Goal: Communication & Community: Share content

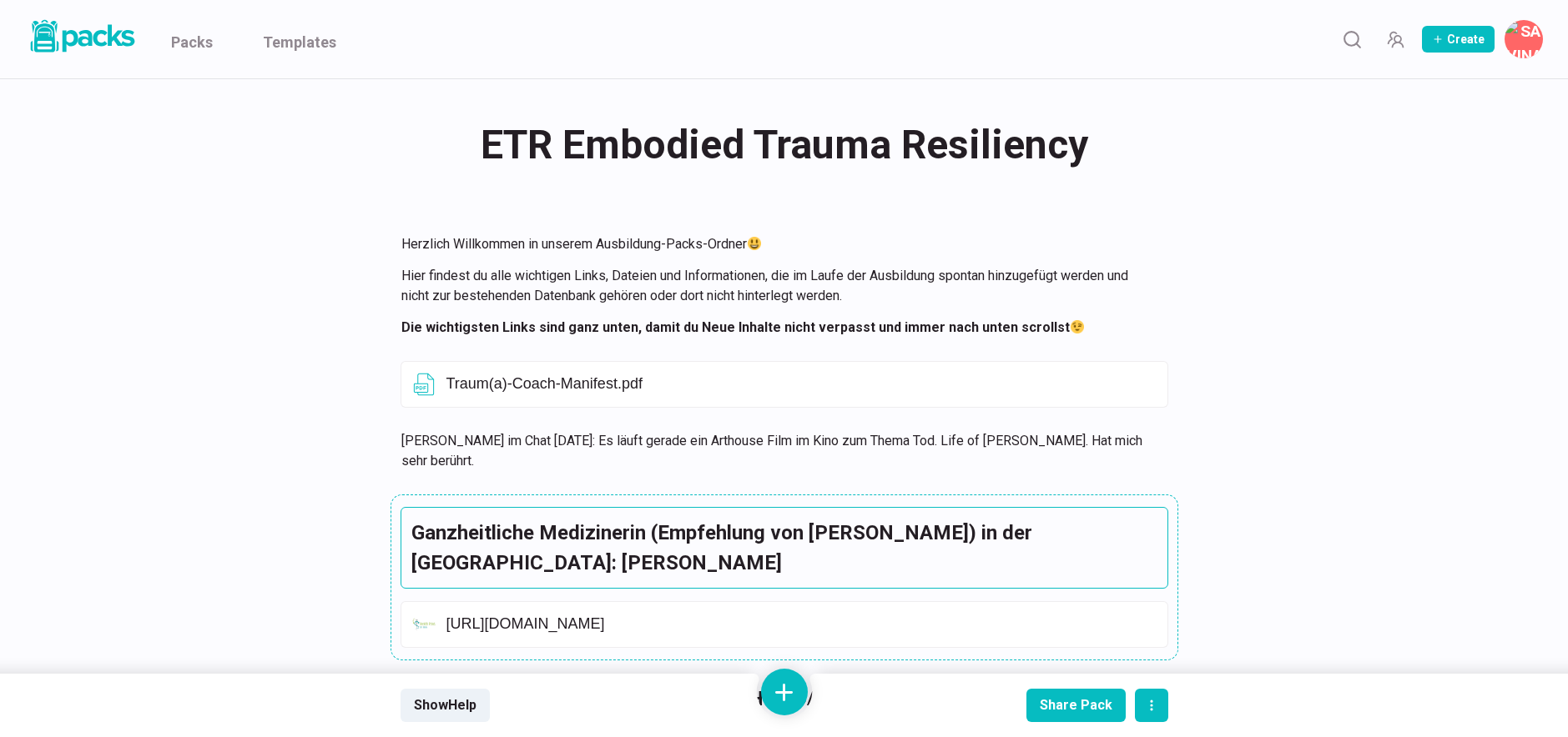
scroll to position [121, 0]
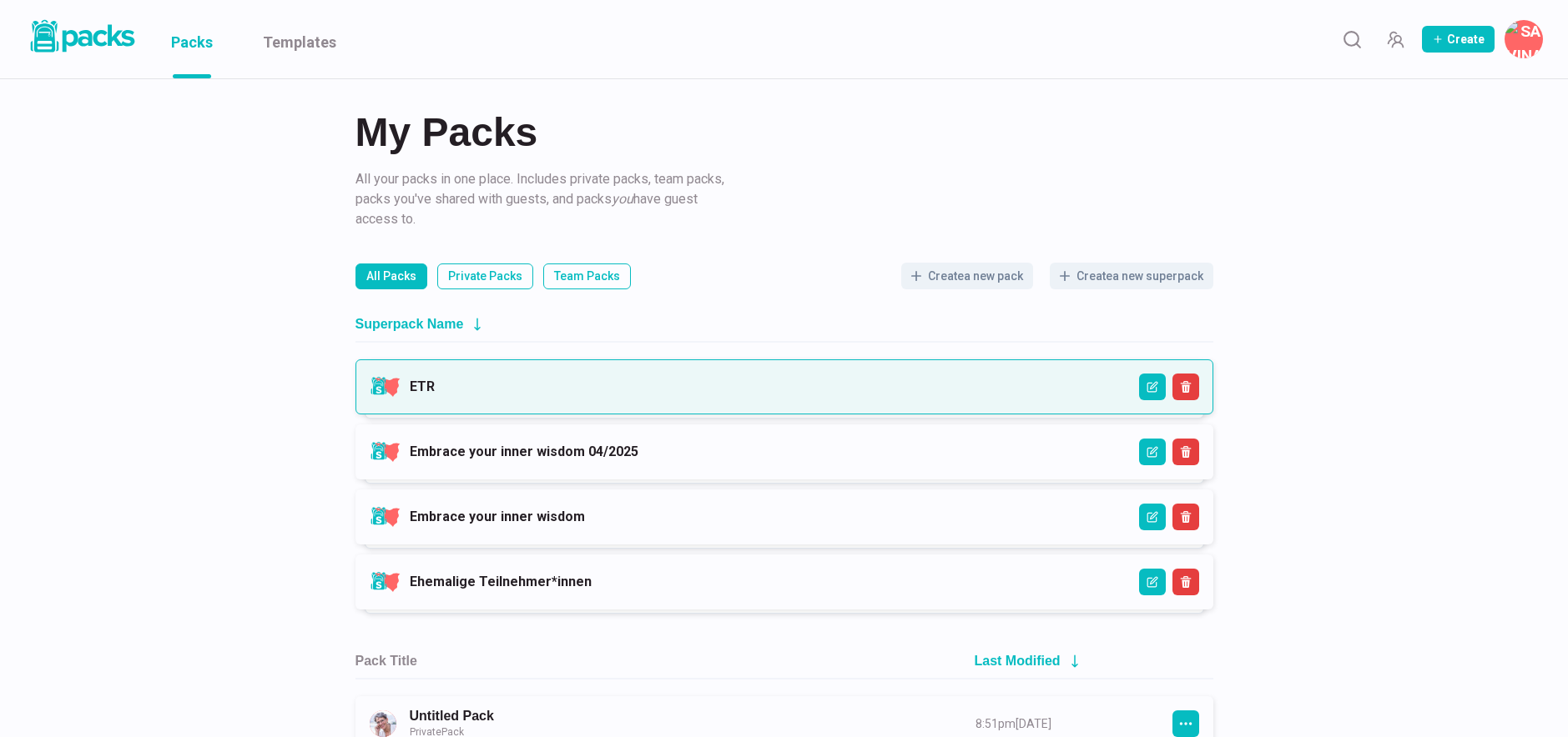
click at [434, 391] on link "ETR" at bounding box center [421, 387] width 25 height 16
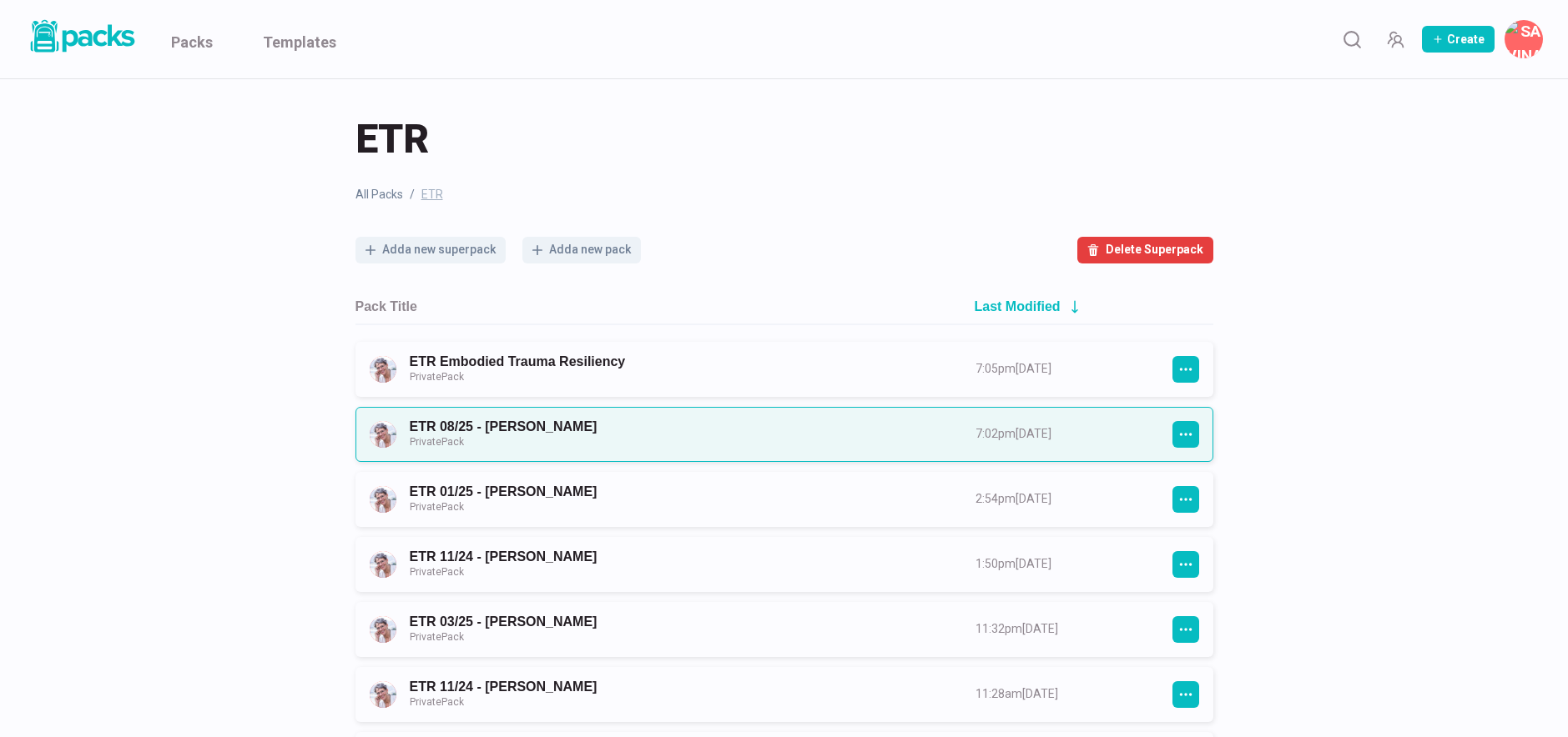
click at [741, 439] on link "ETR 08/25 - [PERSON_NAME] Private Pack" at bounding box center [677, 434] width 536 height 31
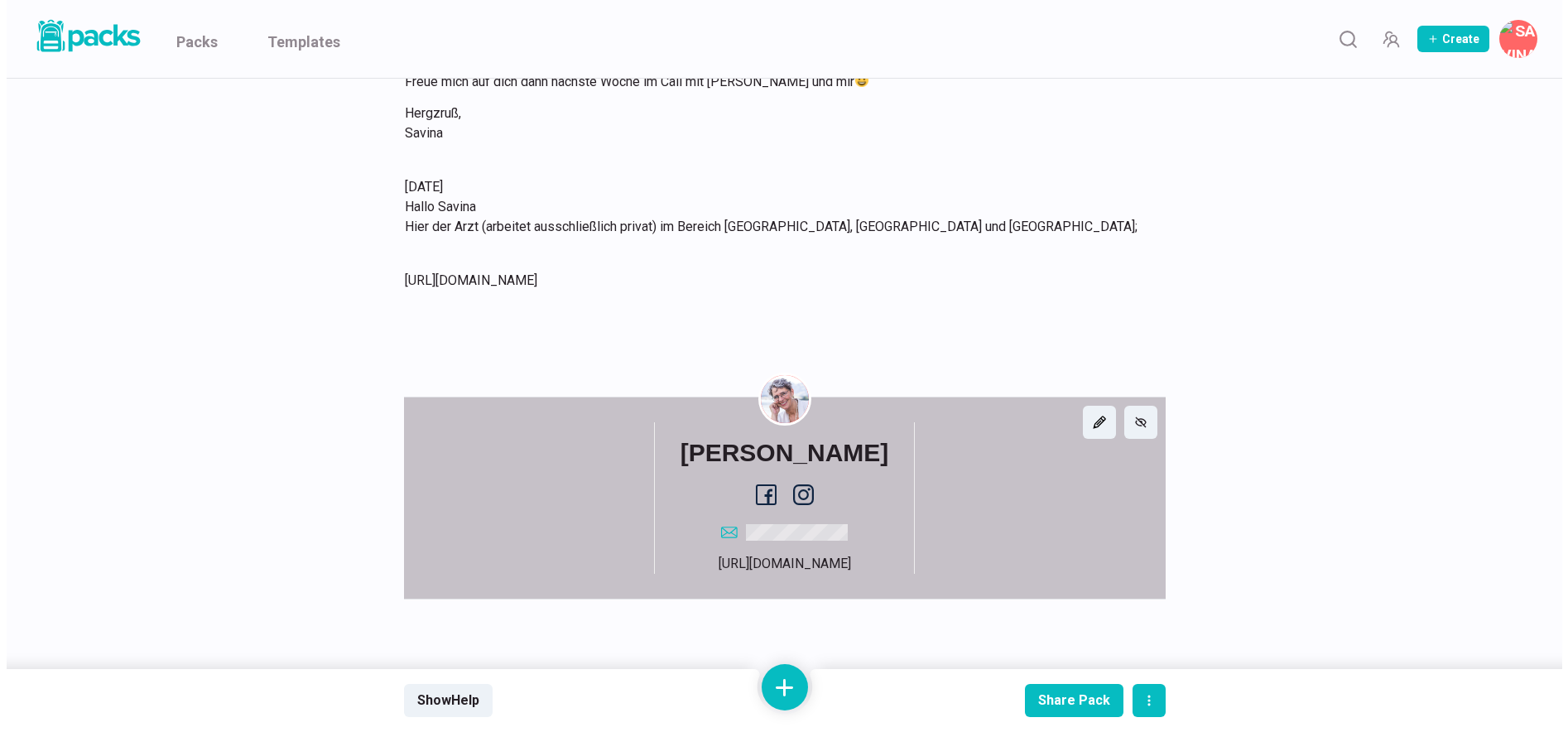
scroll to position [1689, 0]
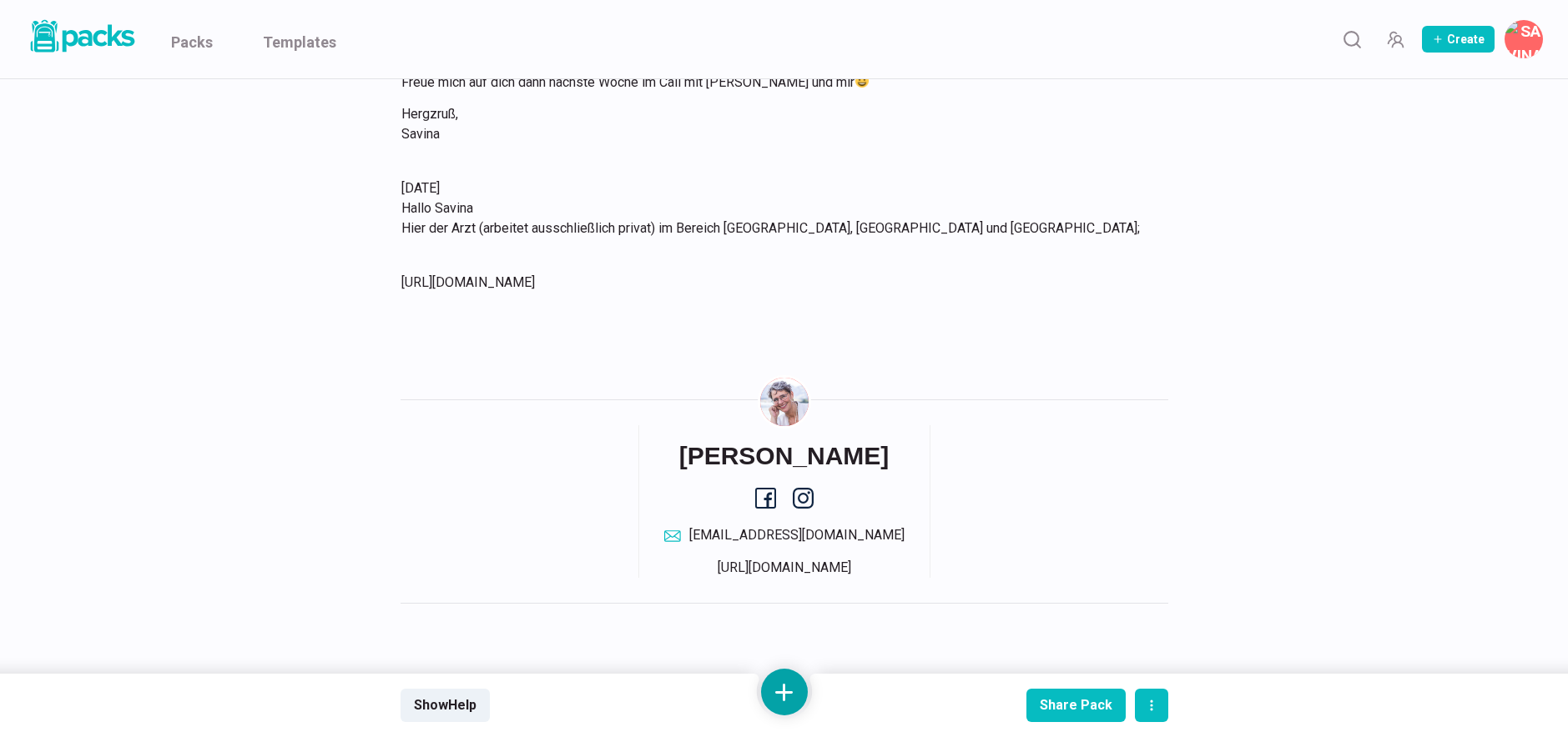
click at [779, 677] on button at bounding box center [784, 693] width 47 height 47
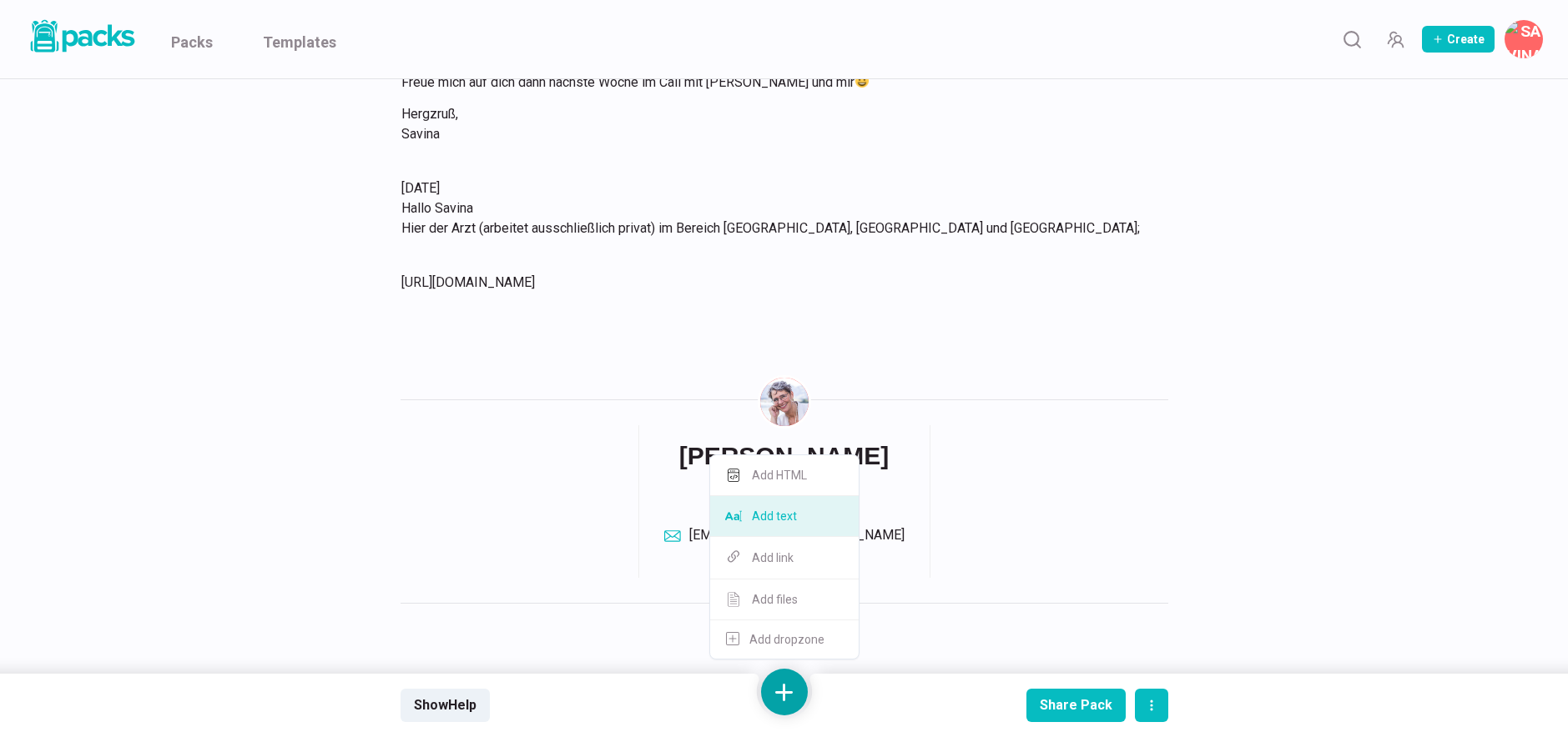
click at [793, 517] on button "Add text" at bounding box center [784, 516] width 148 height 41
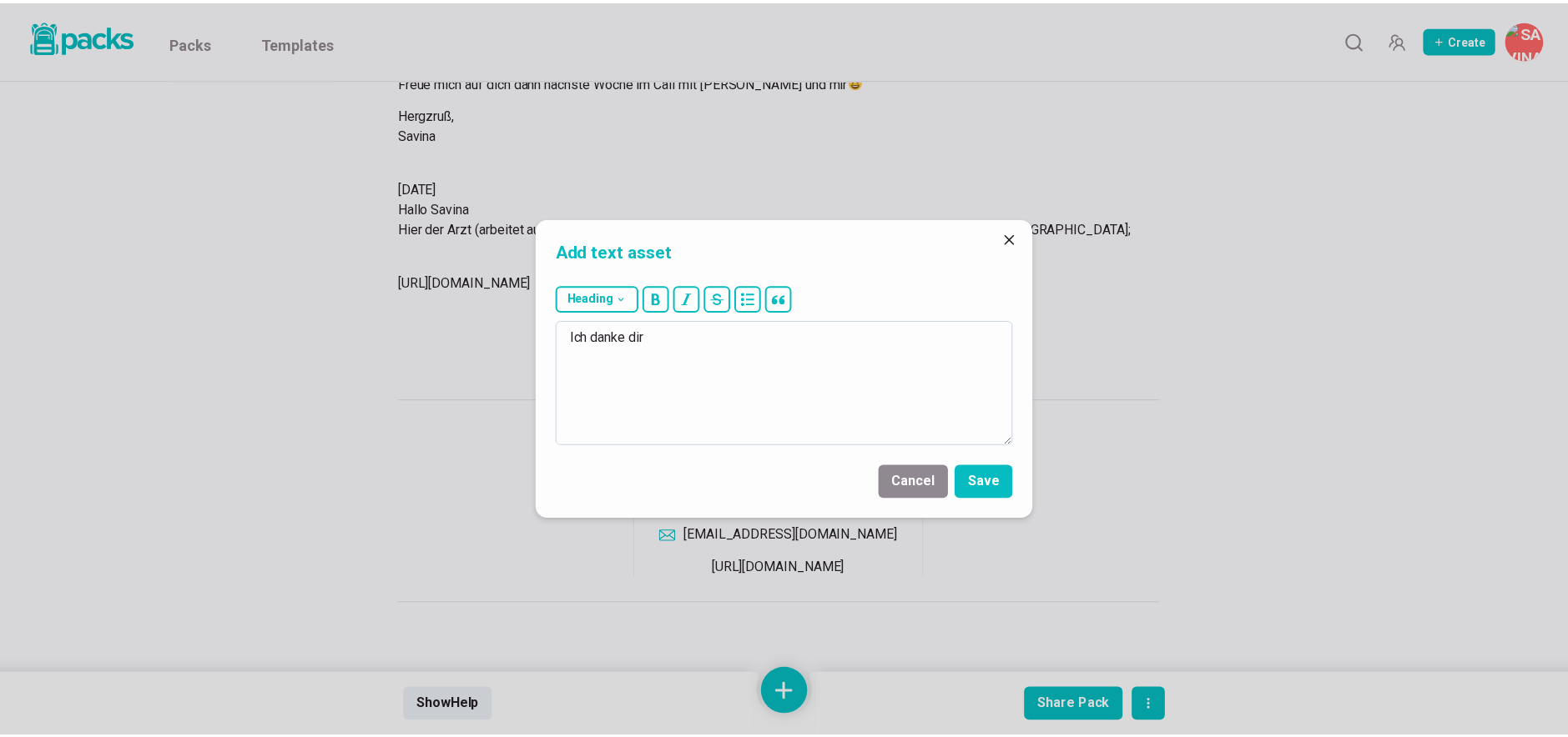
scroll to position [0, 0]
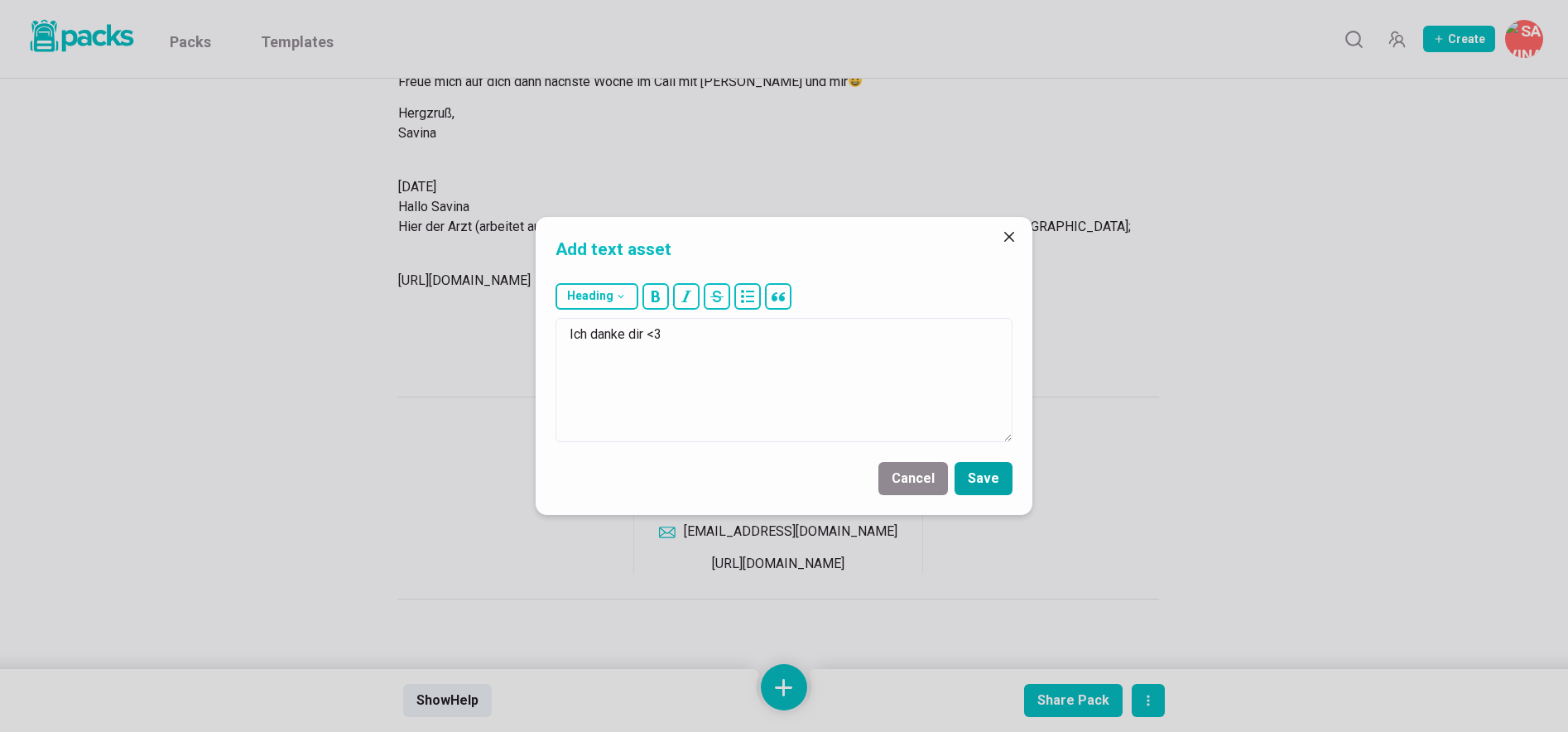
type textarea "Ich danke dir <3"
click at [985, 465] on button "Save" at bounding box center [983, 479] width 58 height 33
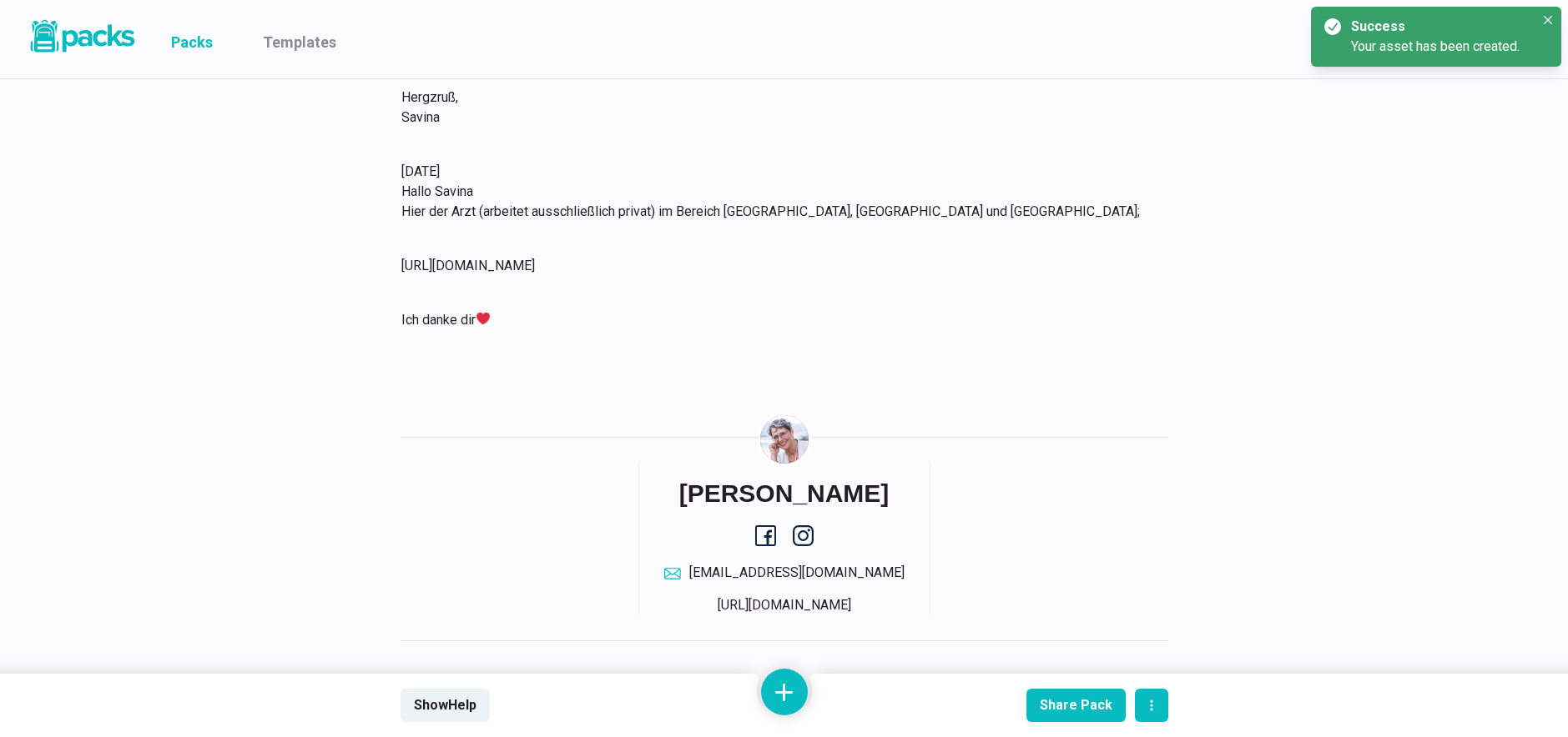
click at [205, 36] on link "Packs" at bounding box center [192, 39] width 42 height 78
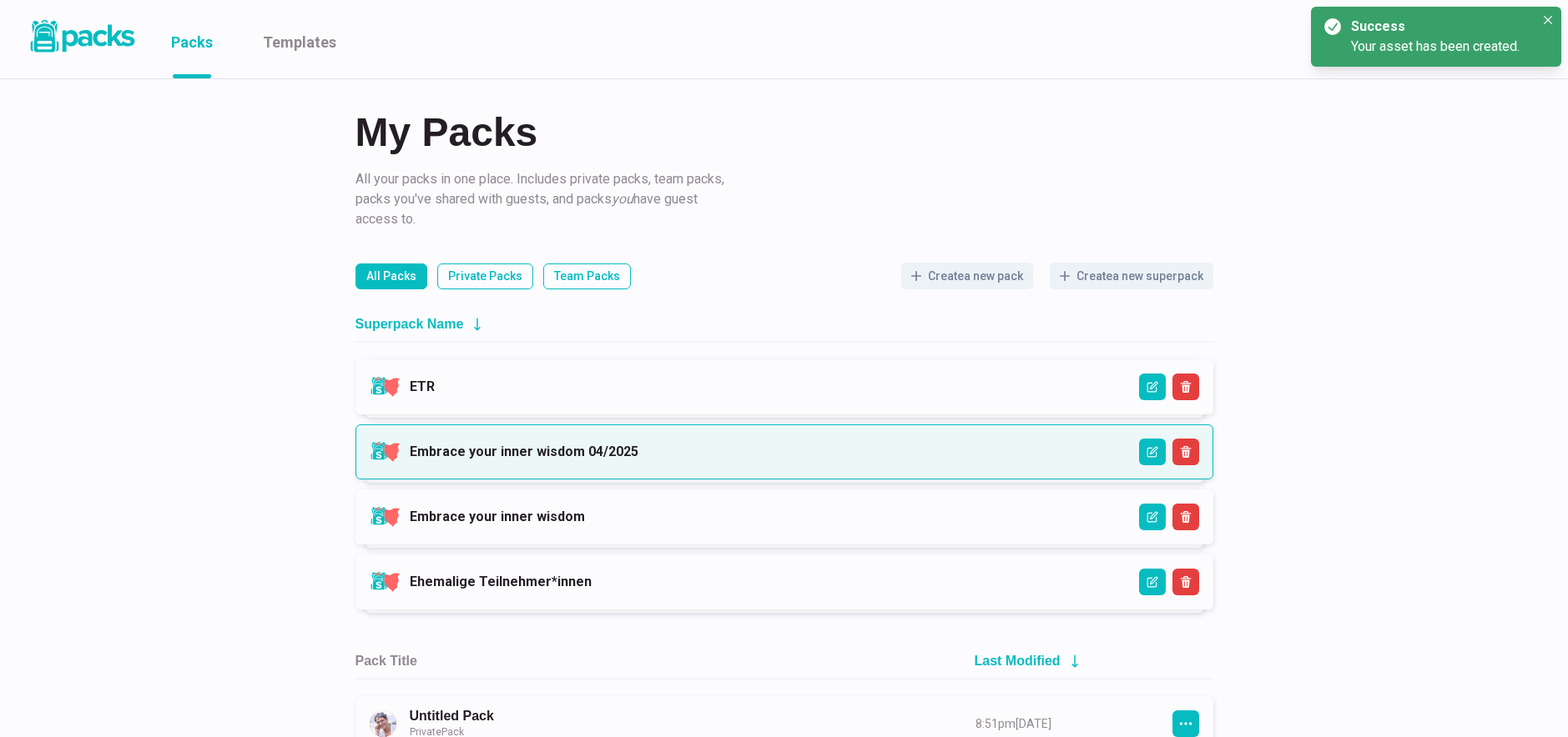
click at [638, 444] on link "Embrace your inner wisdom 04/2025" at bounding box center [524, 452] width 229 height 16
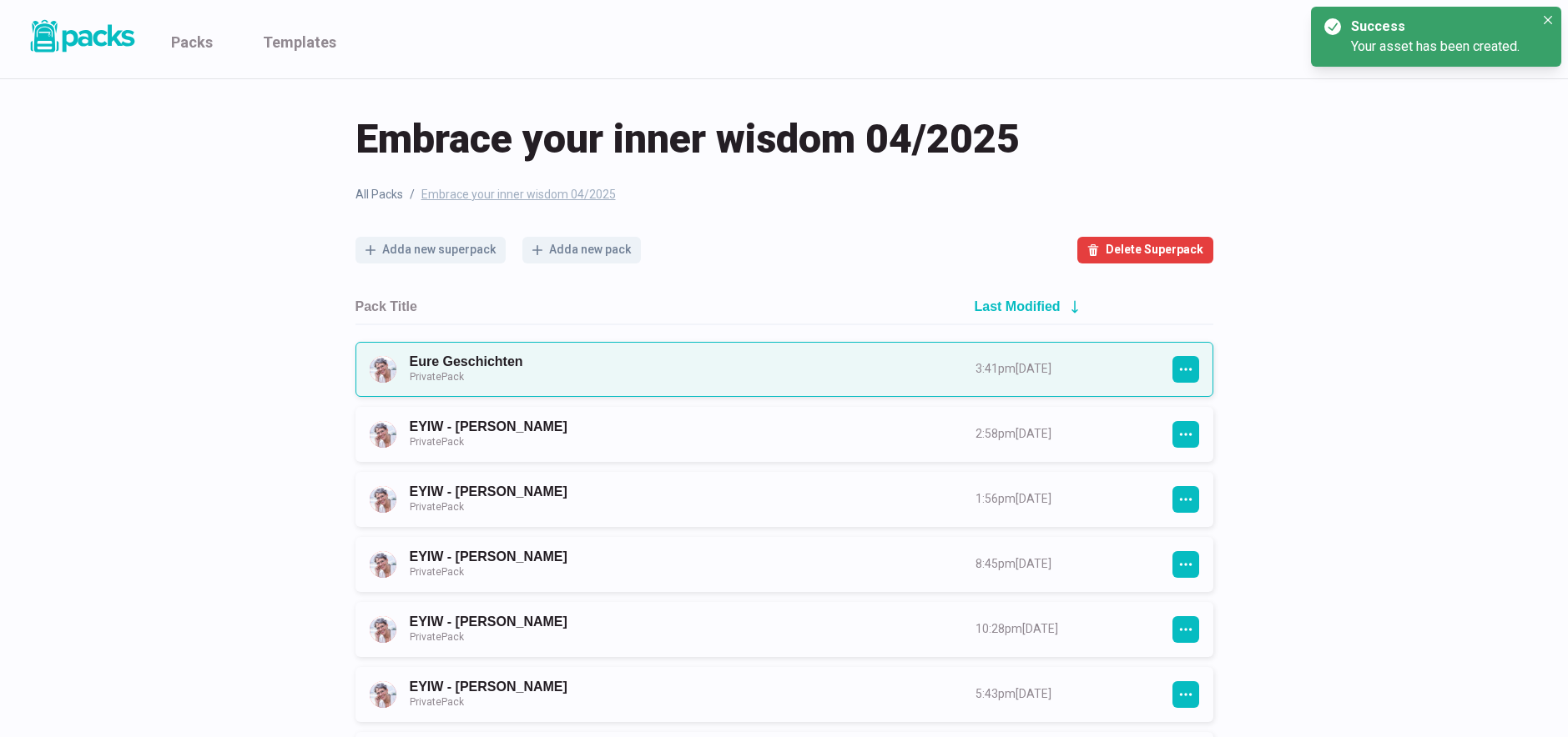
click at [693, 366] on link "Eure Geschichten Private Pack" at bounding box center [677, 369] width 536 height 31
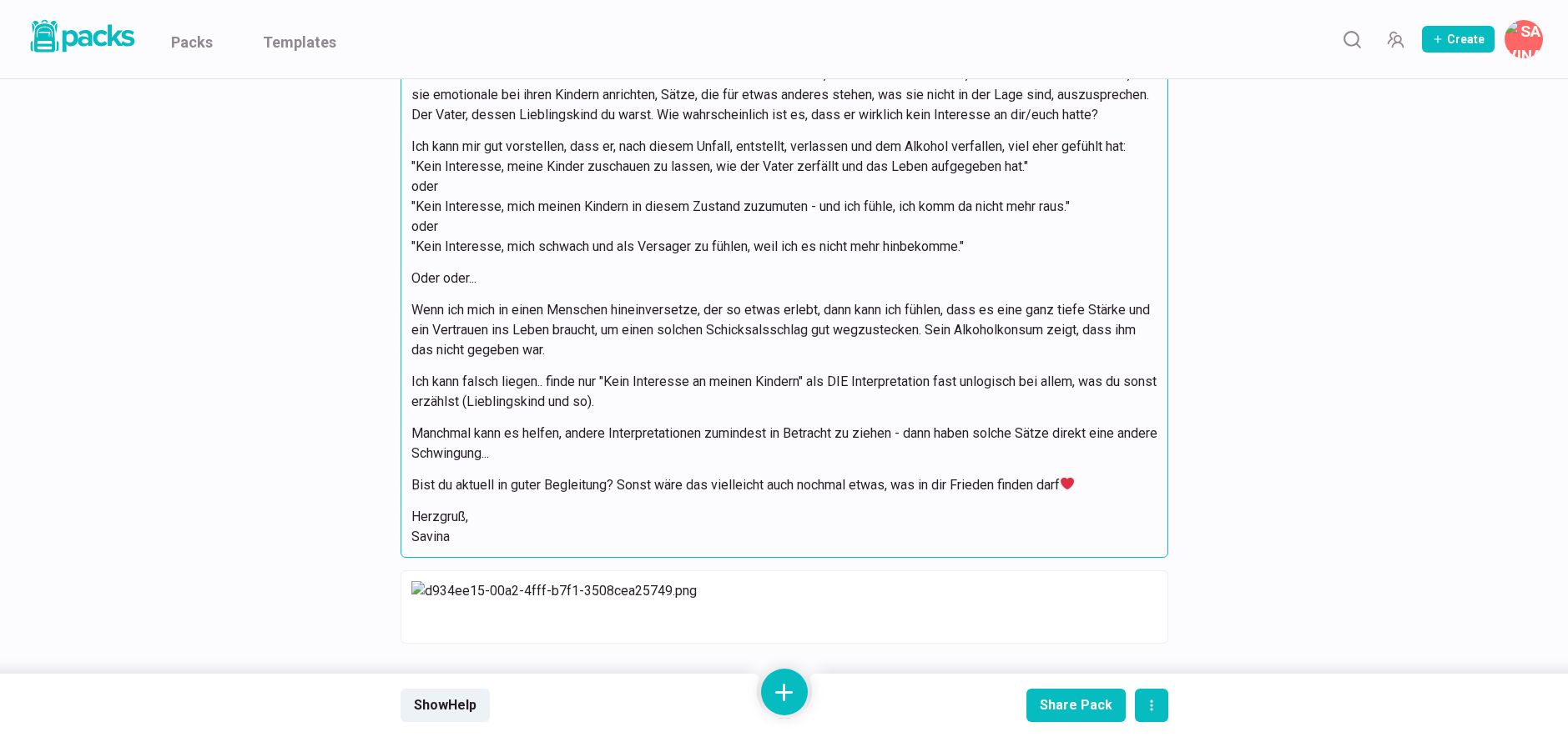
scroll to position [7902, 0]
